Goal: Information Seeking & Learning: Learn about a topic

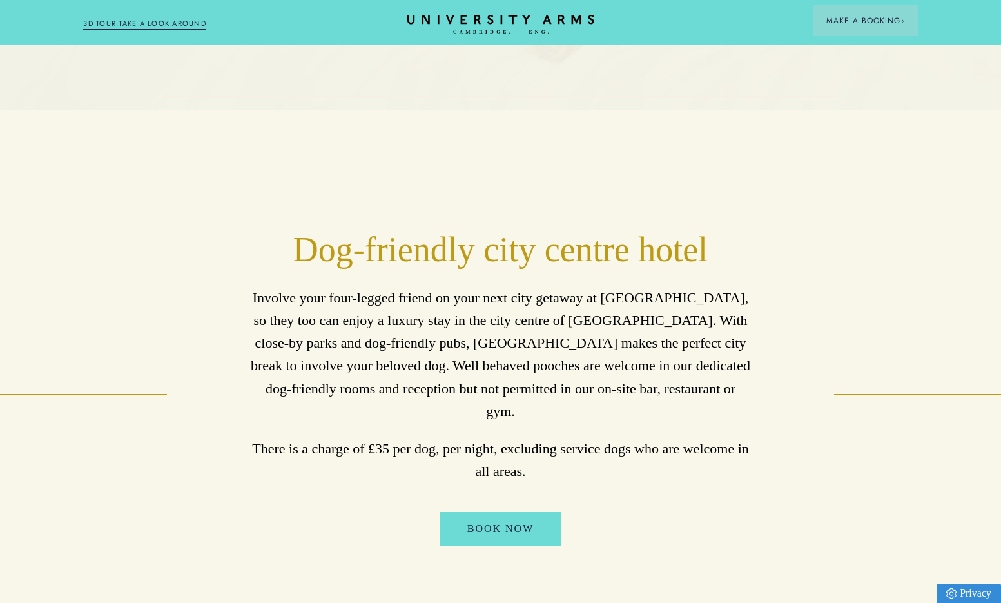
scroll to position [516, 0]
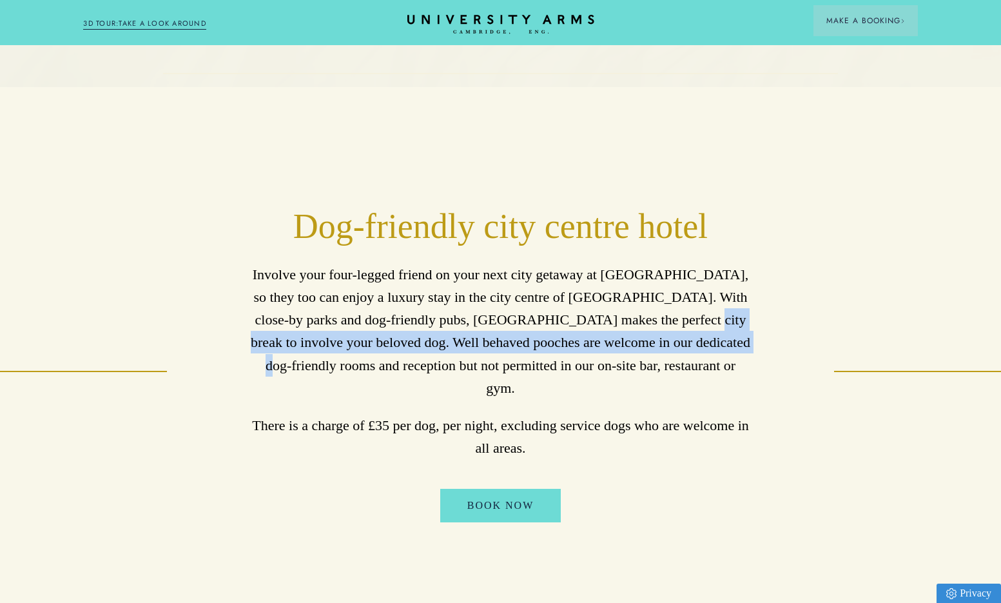
drag, startPoint x: 628, startPoint y: 334, endPoint x: 669, endPoint y: 349, distance: 43.5
click at [669, 349] on p "Involve your four-legged friend on your next city getaway at [GEOGRAPHIC_DATA],…" at bounding box center [500, 331] width 501 height 136
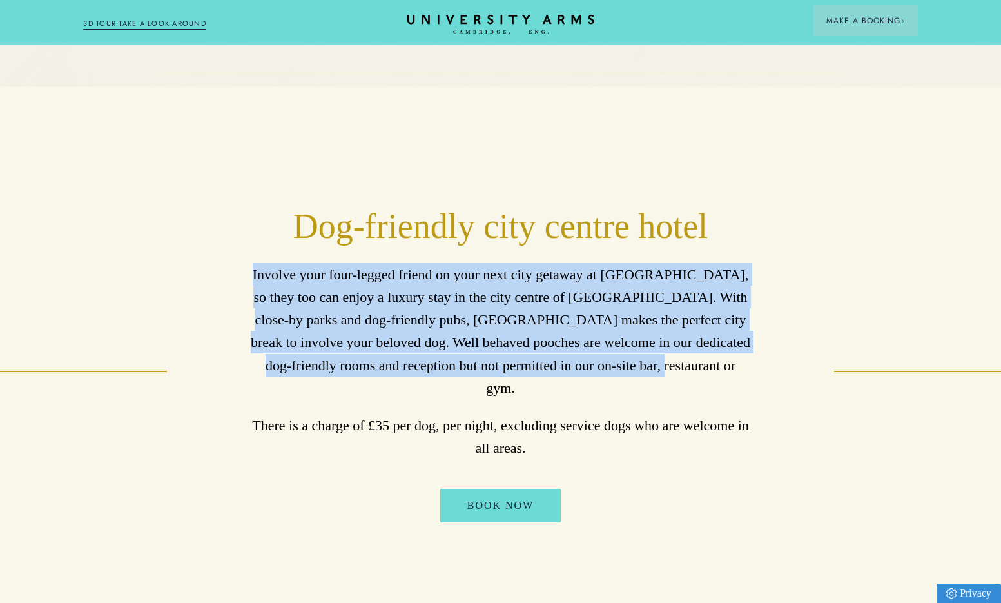
drag, startPoint x: 669, startPoint y: 349, endPoint x: 241, endPoint y: 284, distance: 433.2
click at [241, 284] on div "Dog-friendly city centre hotel Involve your four-legged friend on your next cit…" at bounding box center [500, 371] width 834 height 331
click at [727, 380] on p "Involve your four-legged friend on your next city getaway at [GEOGRAPHIC_DATA],…" at bounding box center [500, 331] width 501 height 136
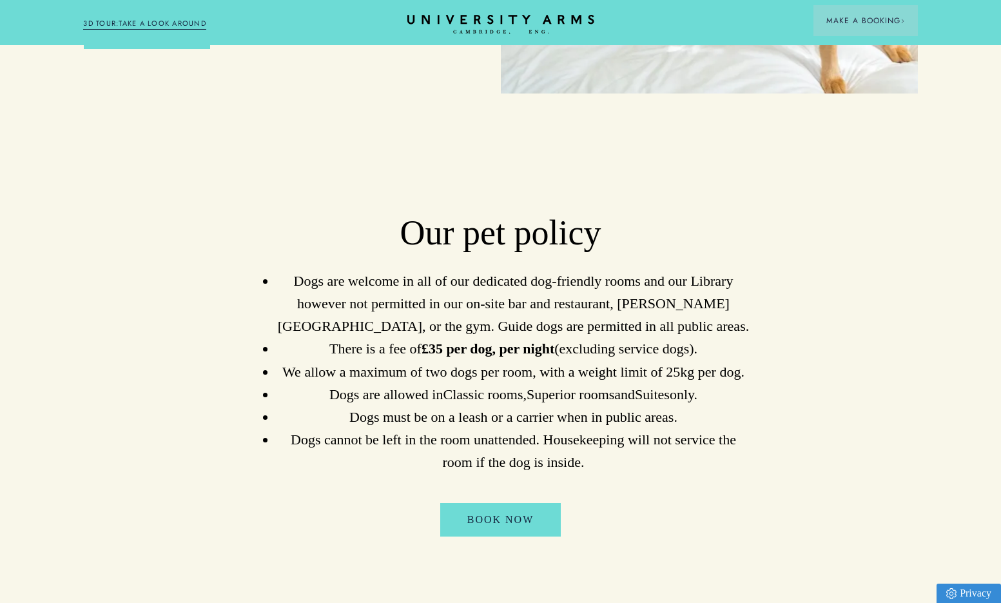
scroll to position [1548, 0]
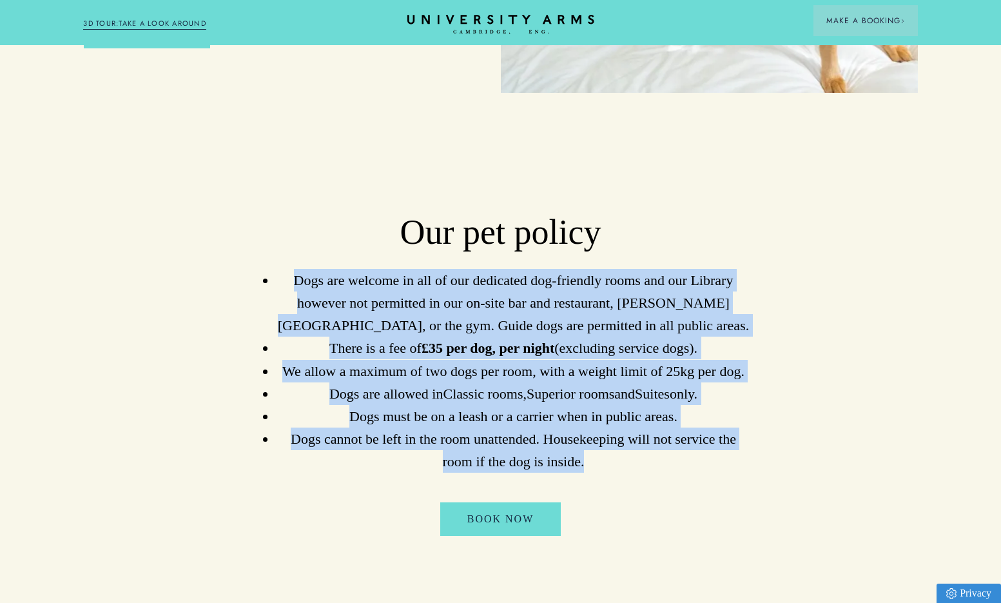
drag, startPoint x: 613, startPoint y: 382, endPoint x: 284, endPoint y: 204, distance: 373.9
click at [284, 269] on ul "Dogs are welcome in all of our dedicated dog-friendly rooms and our Library how…" at bounding box center [500, 371] width 501 height 204
click at [575, 428] on li "Dogs cannot be left in the room unattended. Housekeeping will not service the r…" at bounding box center [513, 450] width 475 height 45
